Goal: Information Seeking & Learning: Understand process/instructions

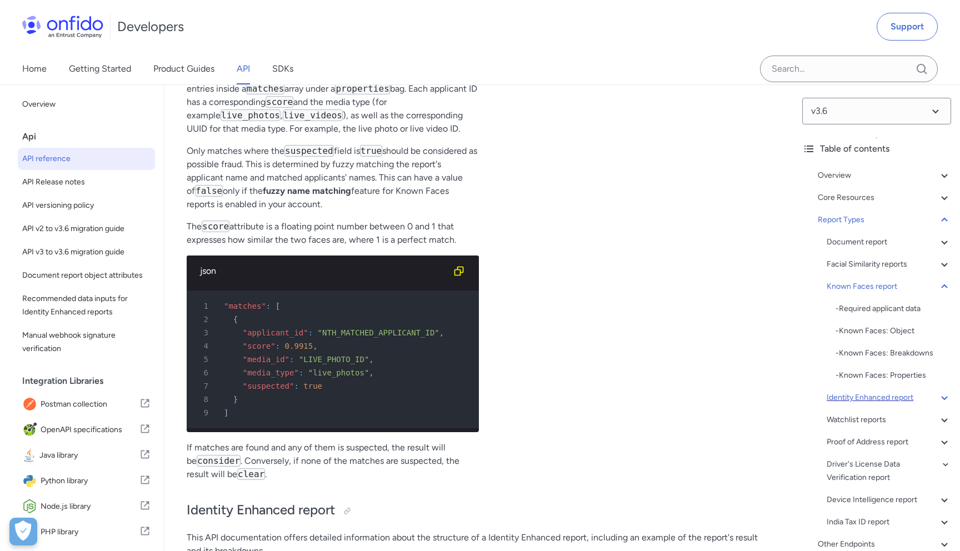
click at [859, 399] on div "Identity Enhanced report" at bounding box center [889, 397] width 124 height 13
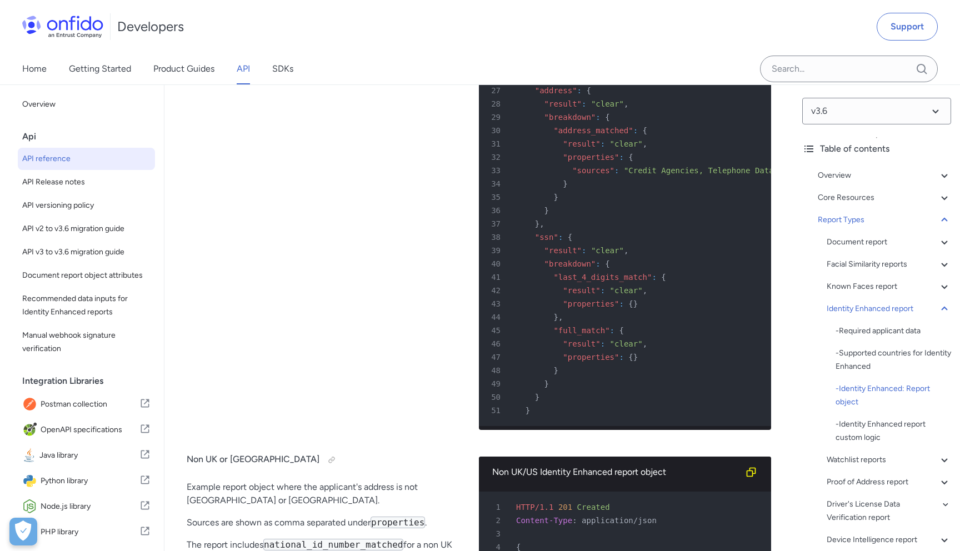
scroll to position [66671, 0]
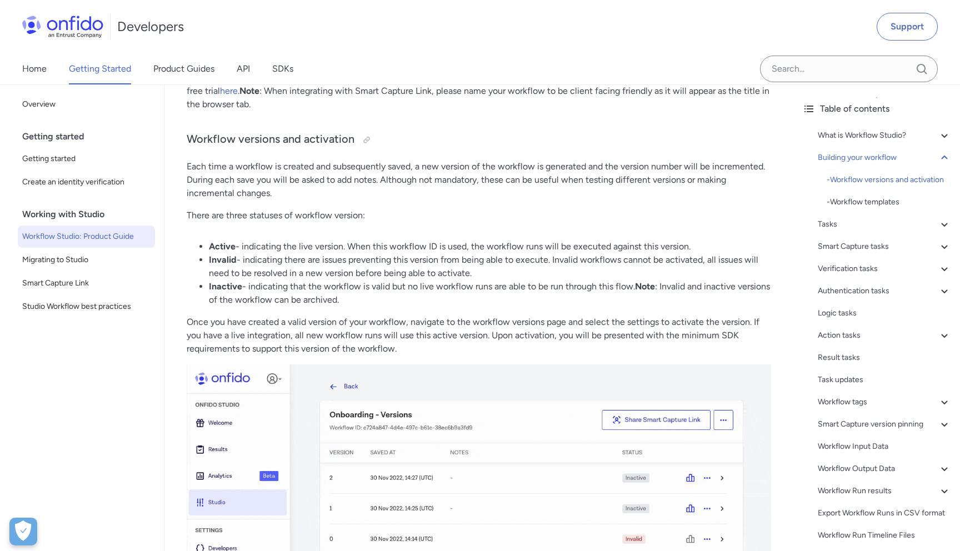
scroll to position [2031, 0]
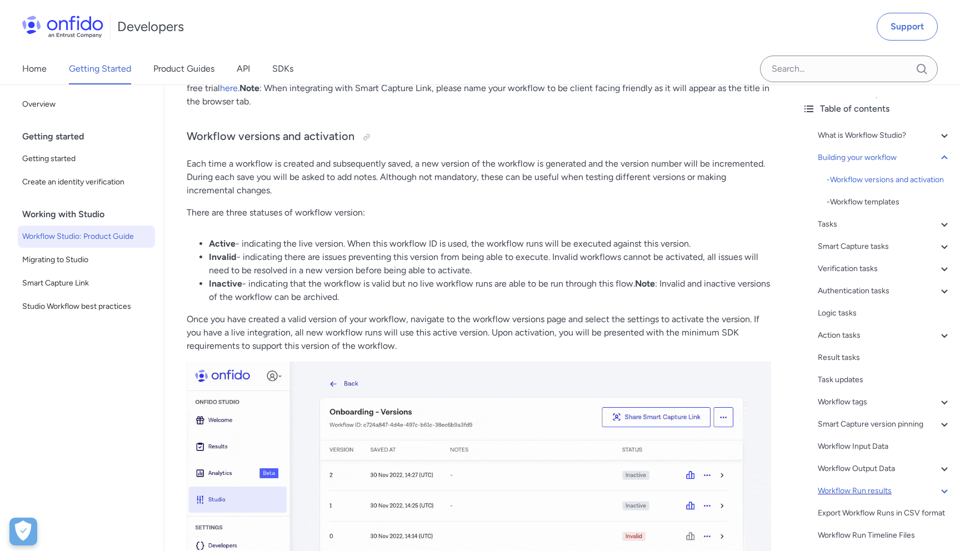
click at [878, 486] on div "Workflow Run results" at bounding box center [884, 491] width 133 height 13
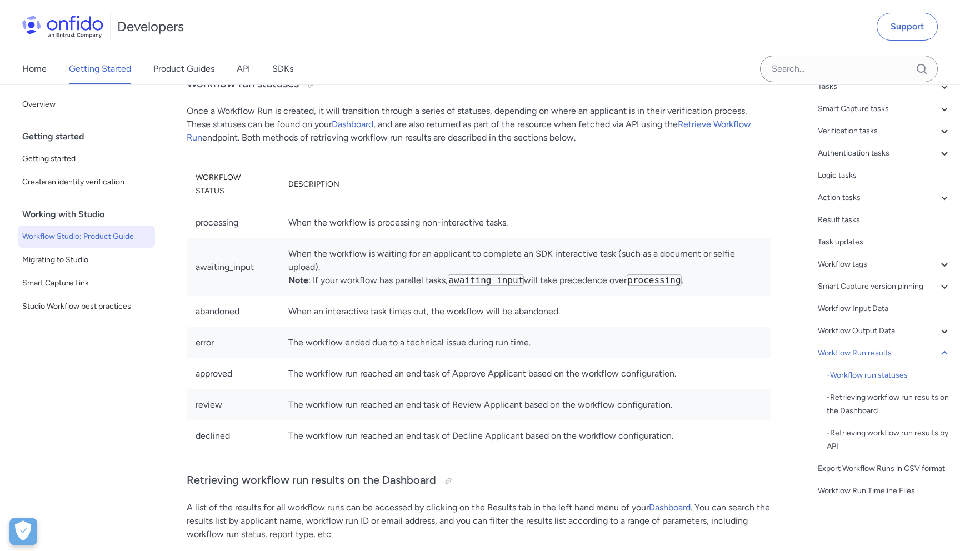
scroll to position [22, 0]
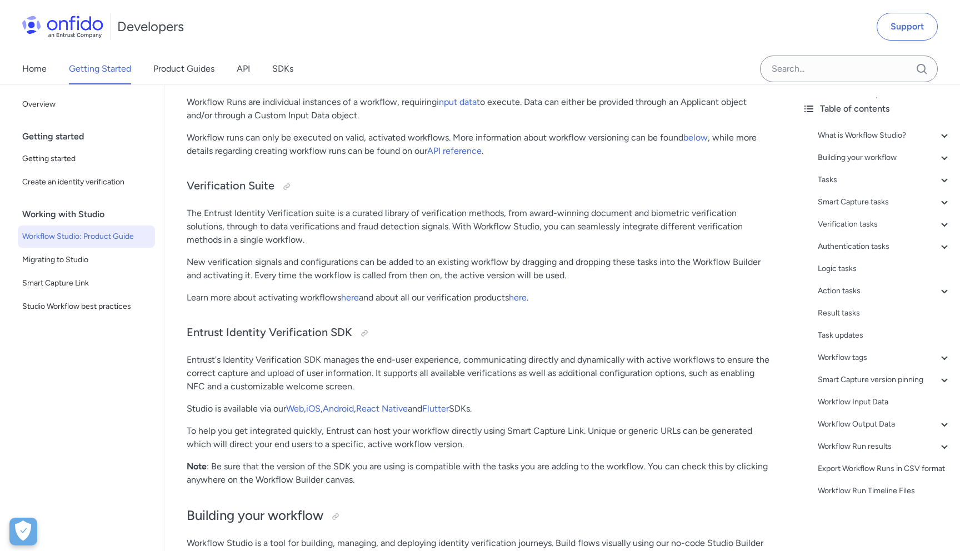
scroll to position [3349, 0]
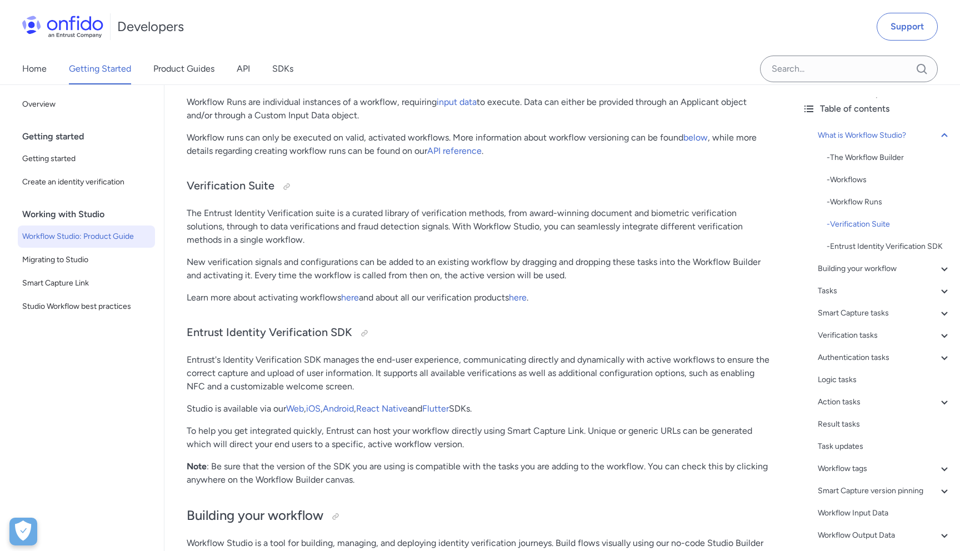
scroll to position [3349, 0]
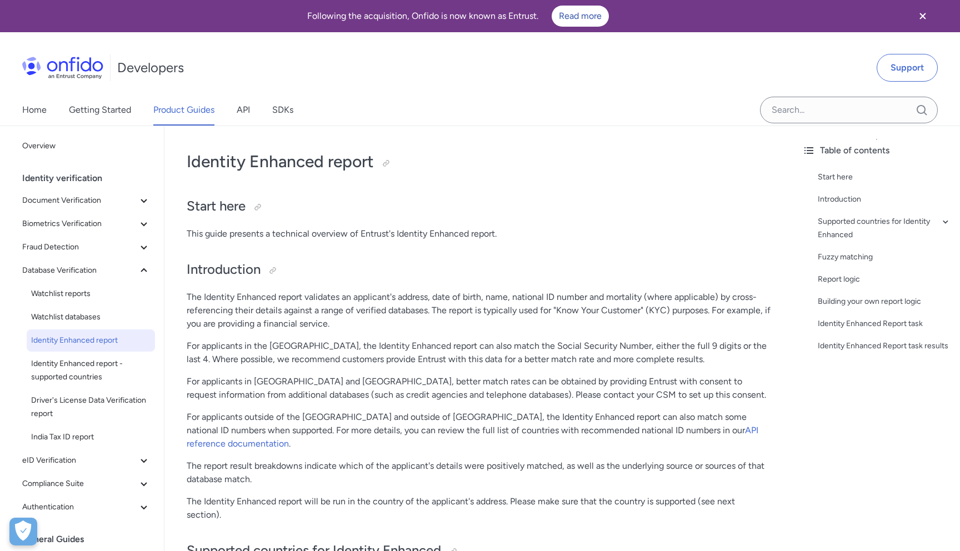
click at [842, 308] on div "Start here Introduction Supported countries for Identity Enhanced - Sources use…" at bounding box center [877, 264] width 149 height 196
click at [855, 298] on div "Building your own report logic" at bounding box center [884, 301] width 133 height 13
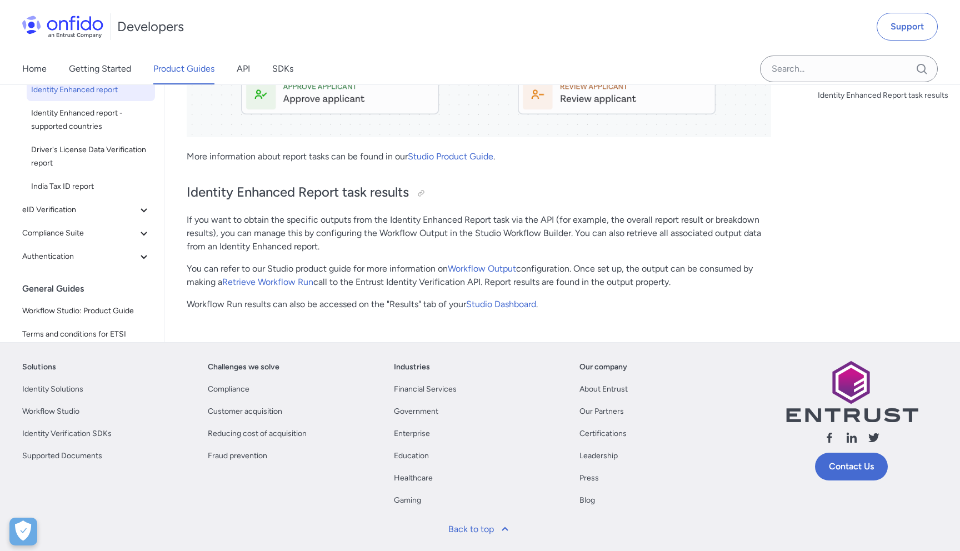
scroll to position [3773, 0]
